Goal: Navigation & Orientation: Find specific page/section

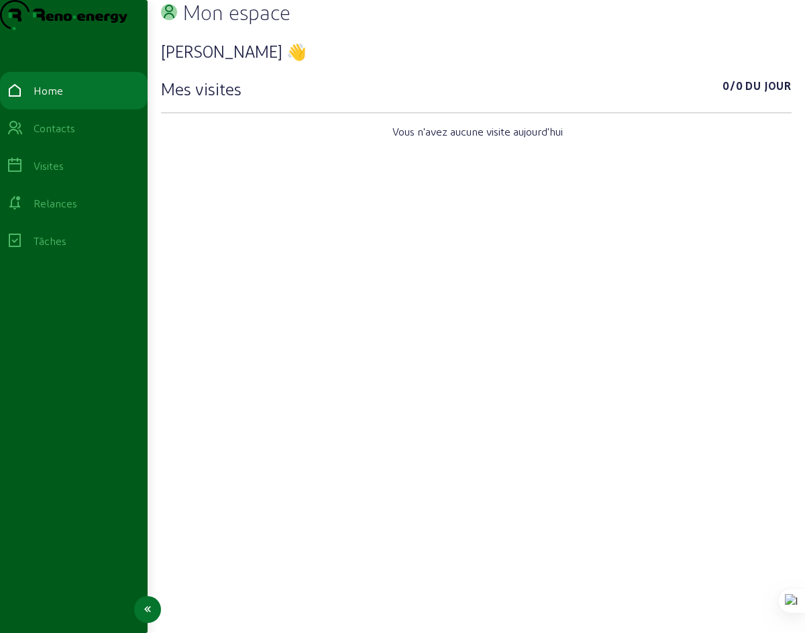
click at [59, 174] on div "Visites" at bounding box center [49, 166] width 30 height 16
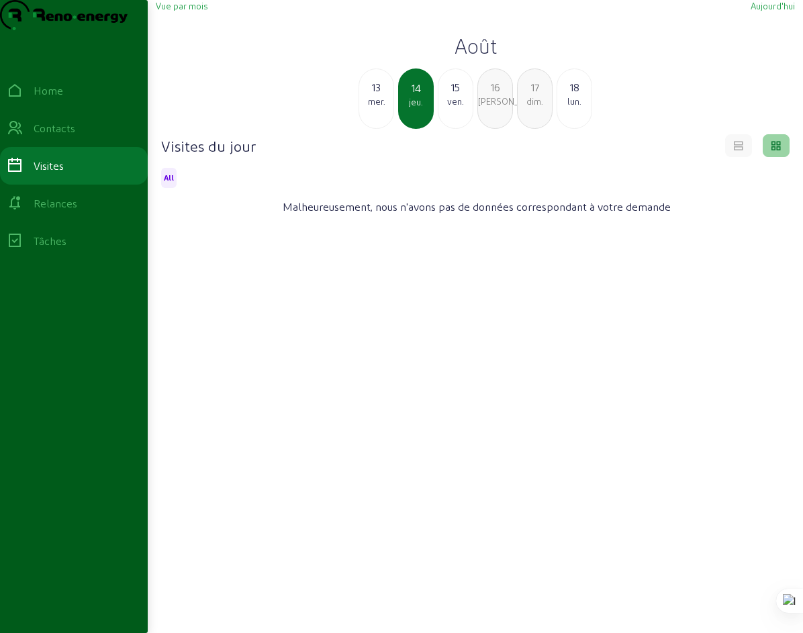
click at [454, 95] on div "15" at bounding box center [455, 87] width 34 height 16
click at [531, 107] on div "lun." at bounding box center [534, 101] width 34 height 12
click at [733, 150] on icon at bounding box center [738, 144] width 12 height 12
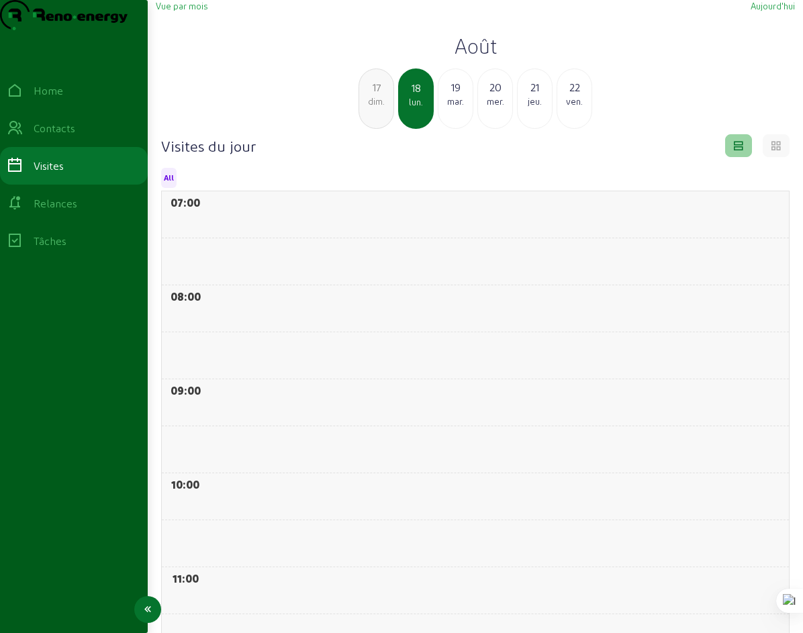
click at [72, 211] on div "Relances" at bounding box center [56, 203] width 44 height 16
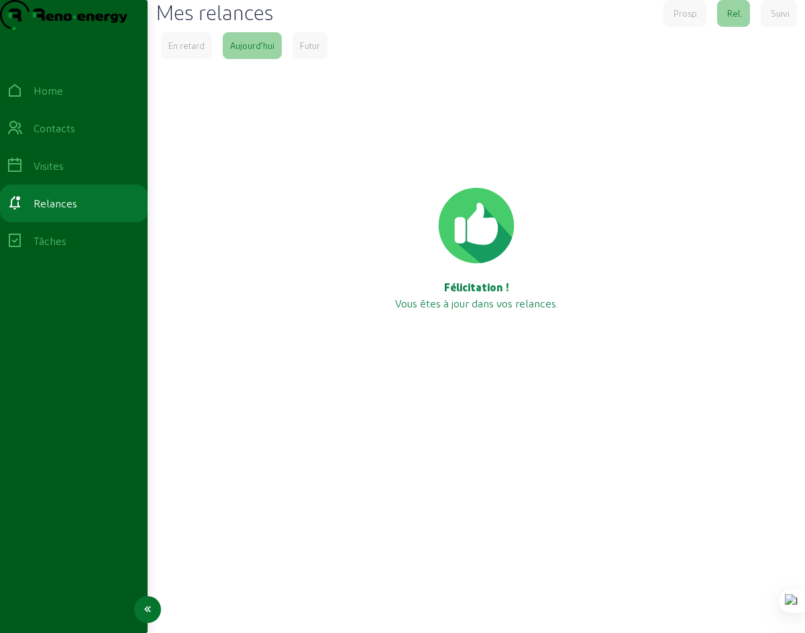
click at [46, 249] on div "Tâches" at bounding box center [50, 241] width 33 height 16
